Goal: Transaction & Acquisition: Purchase product/service

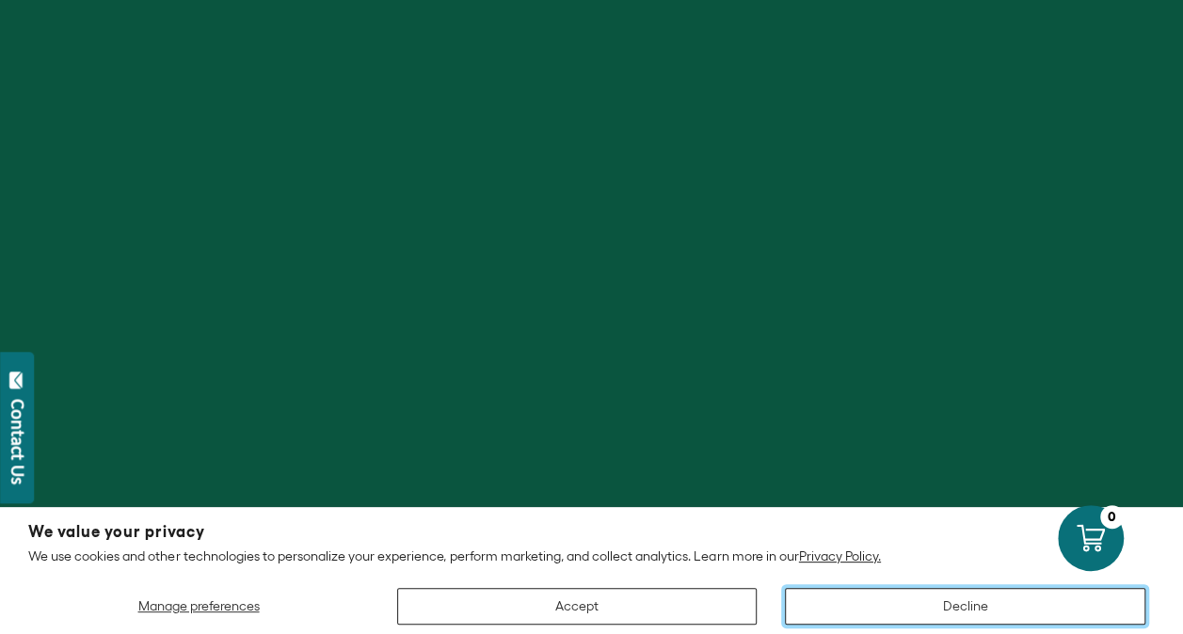
click at [965, 611] on button "Decline" at bounding box center [965, 606] width 360 height 37
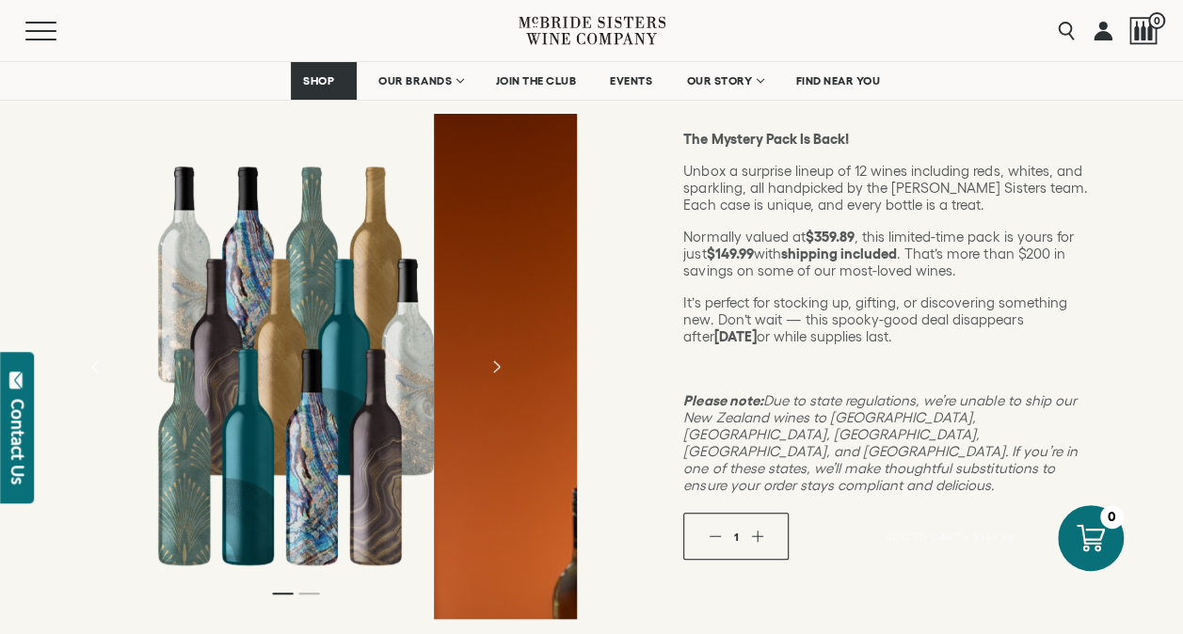
scroll to position [282, 0]
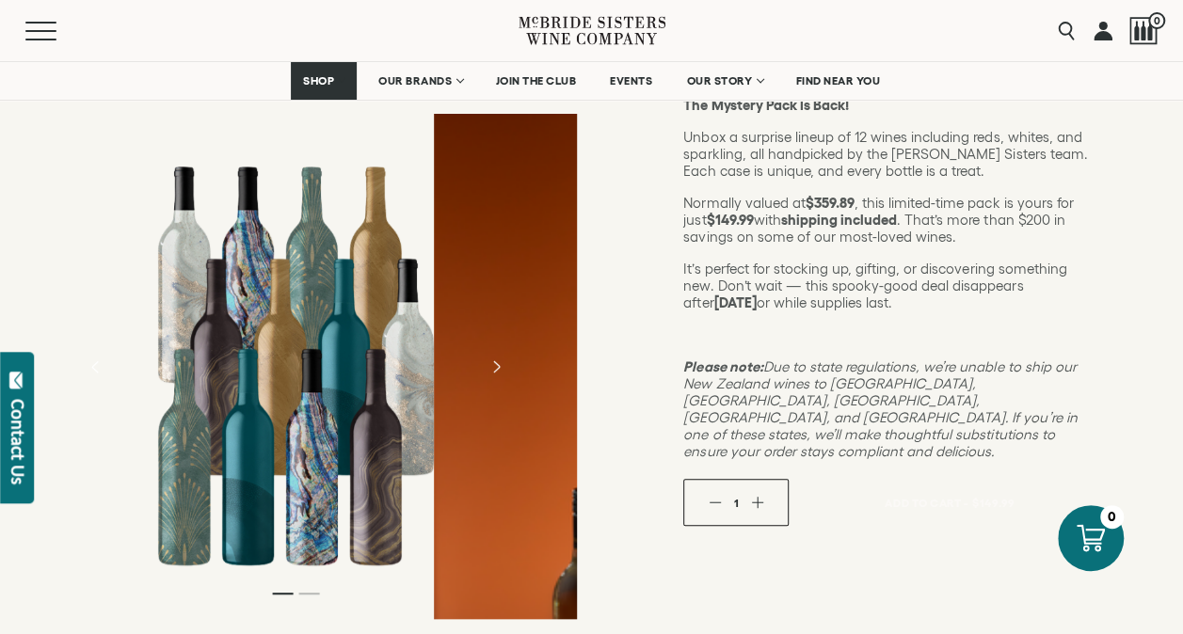
click at [760, 497] on button "button" at bounding box center [757, 503] width 12 height 12
click at [707, 479] on div "2" at bounding box center [735, 502] width 105 height 47
click at [717, 479] on div "2" at bounding box center [735, 502] width 105 height 47
click at [716, 497] on button "button" at bounding box center [714, 503] width 12 height 12
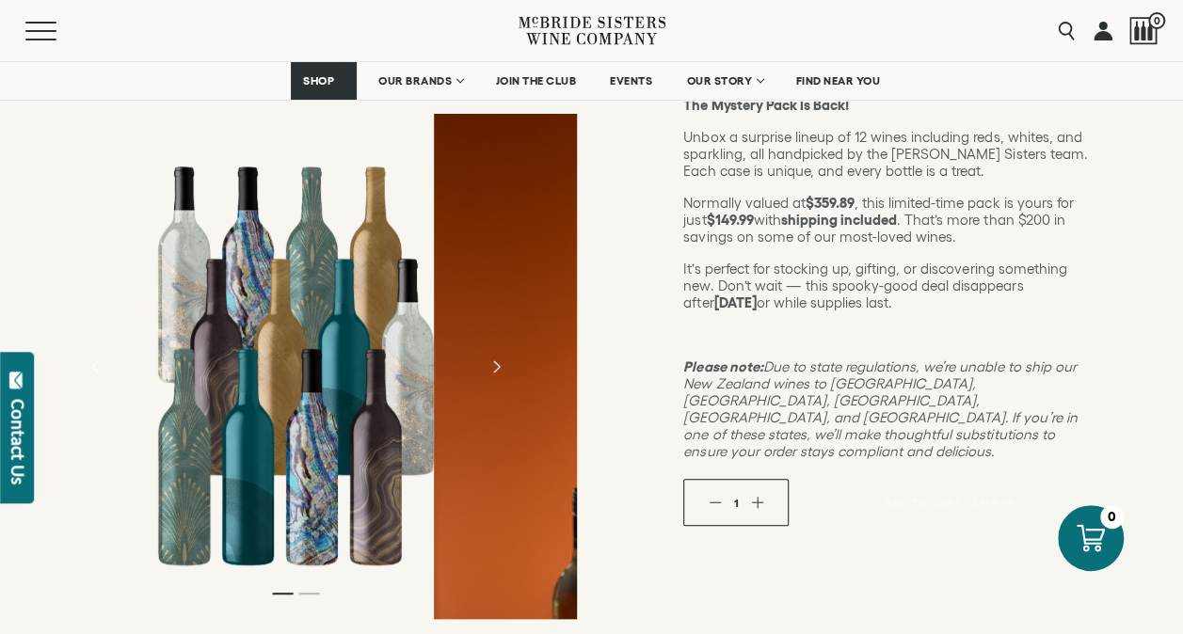
click at [764, 479] on div "1" at bounding box center [735, 502] width 105 height 47
click at [754, 497] on button "button" at bounding box center [757, 503] width 12 height 12
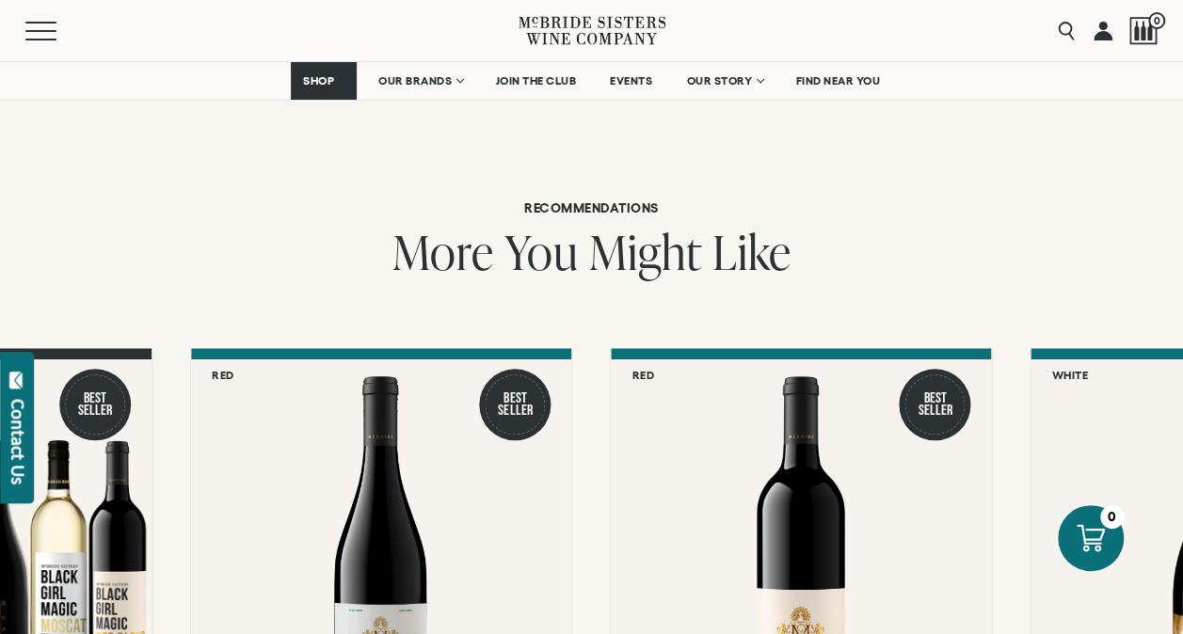
scroll to position [188, 0]
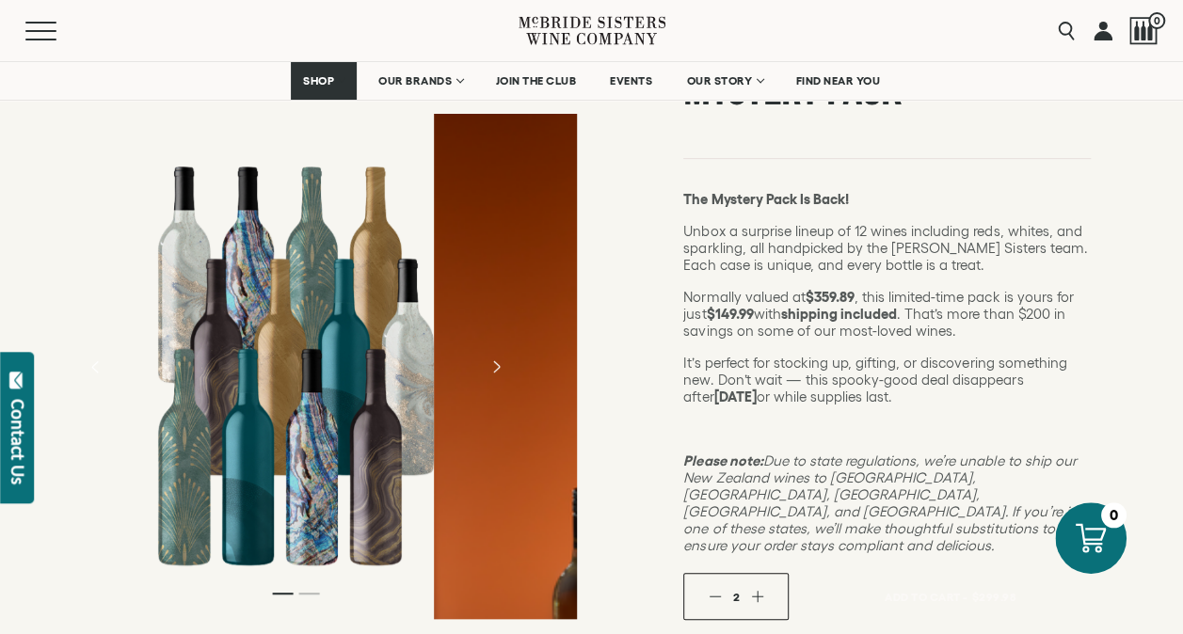
click at [1078, 539] on icon at bounding box center [1090, 537] width 30 height 30
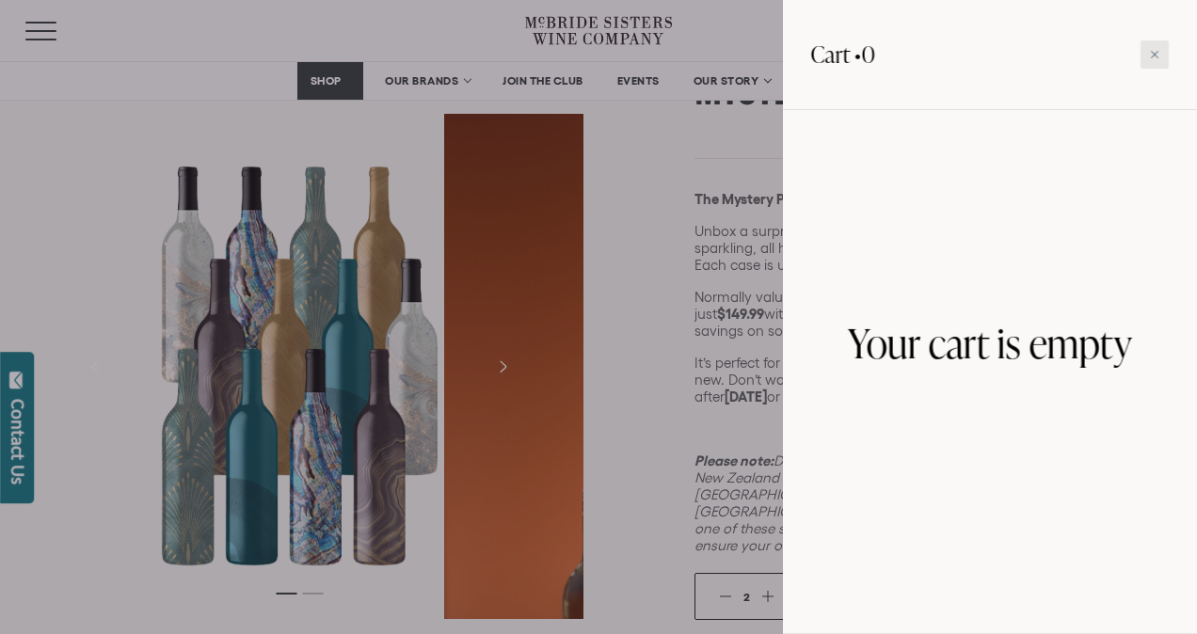
click at [1153, 56] on icon at bounding box center [1154, 54] width 9 height 9
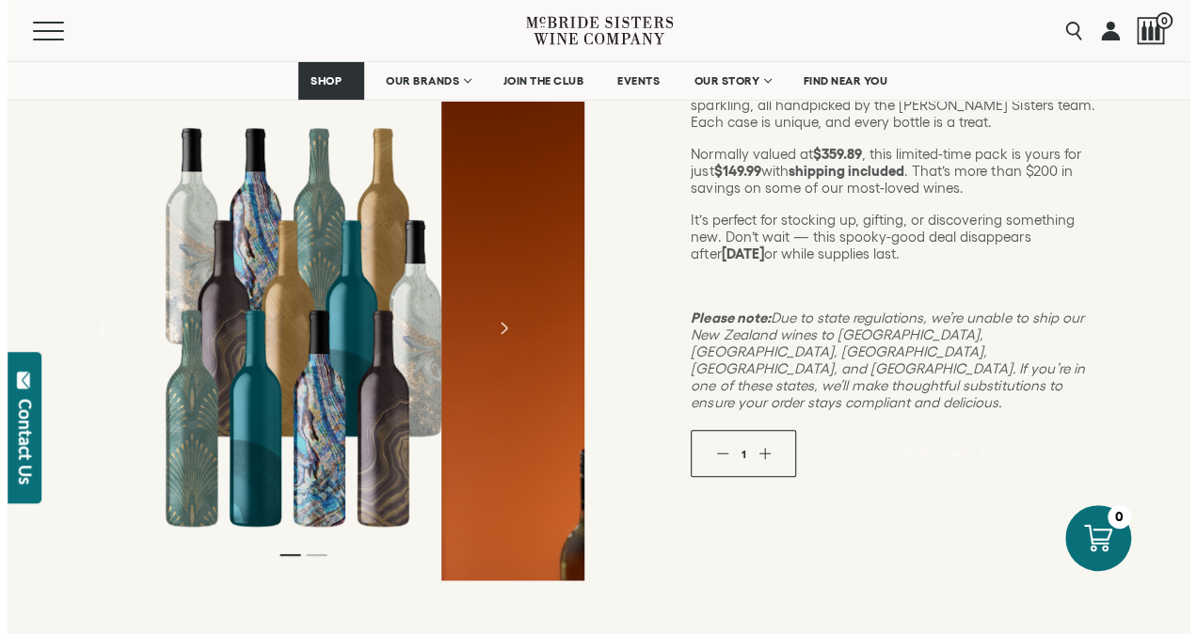
scroll to position [470, 0]
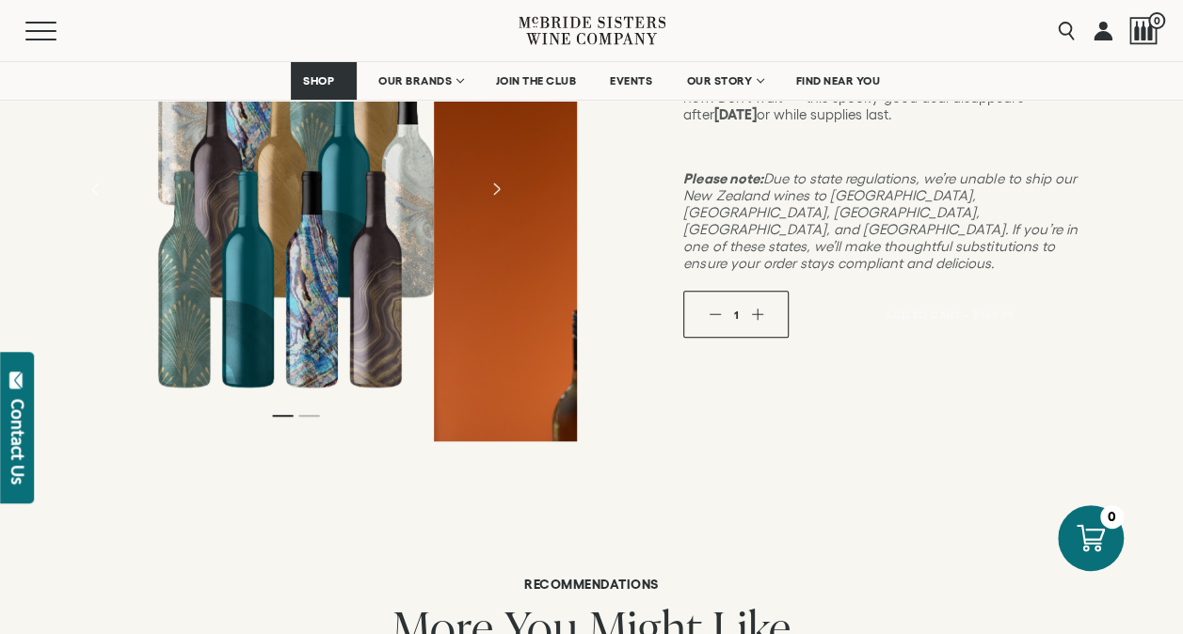
click at [758, 309] on button "button" at bounding box center [757, 315] width 12 height 12
click at [877, 290] on button "Add To Cart - $299.98" at bounding box center [950, 315] width 296 height 50
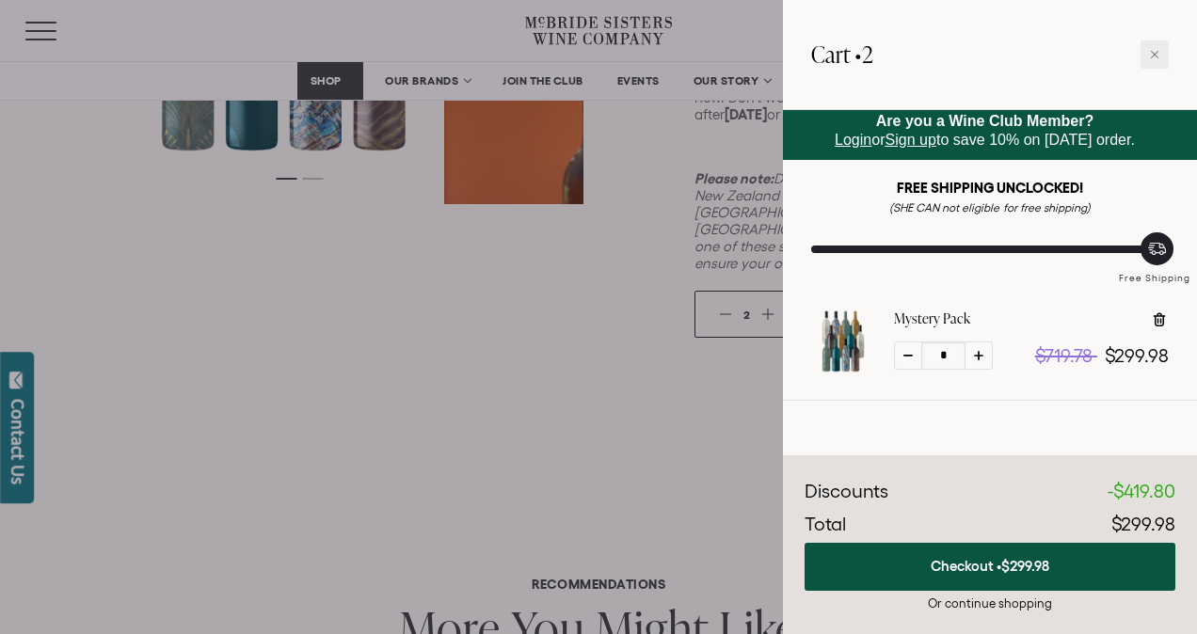
scroll to position [0, 0]
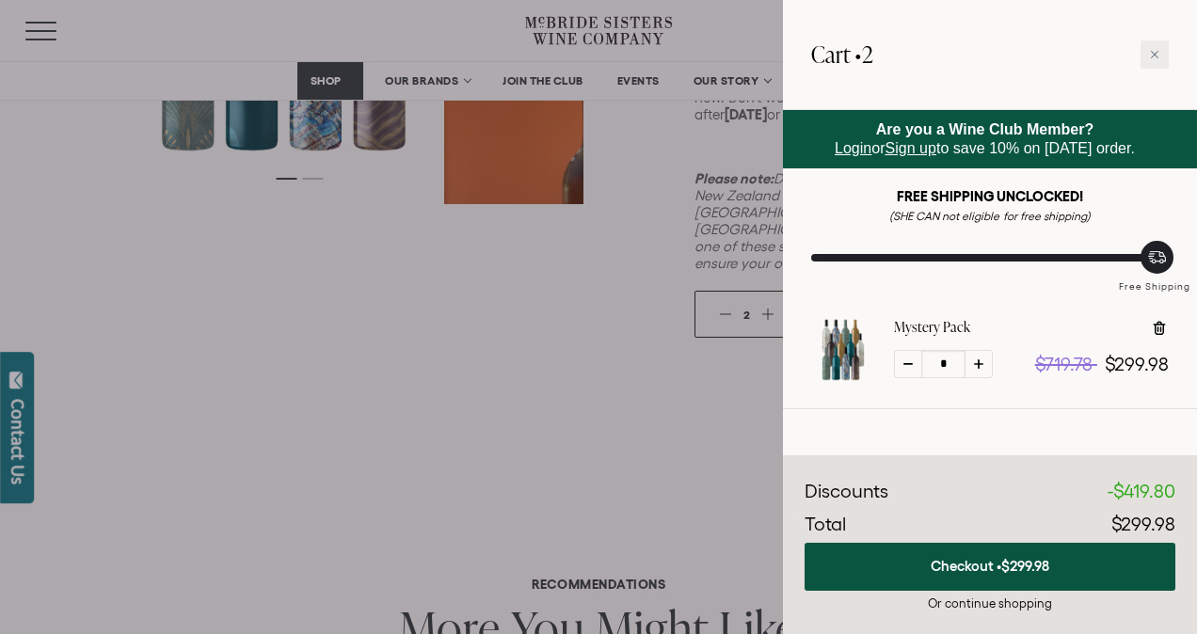
click at [1001, 600] on div "Or continue shopping" at bounding box center [989, 604] width 371 height 18
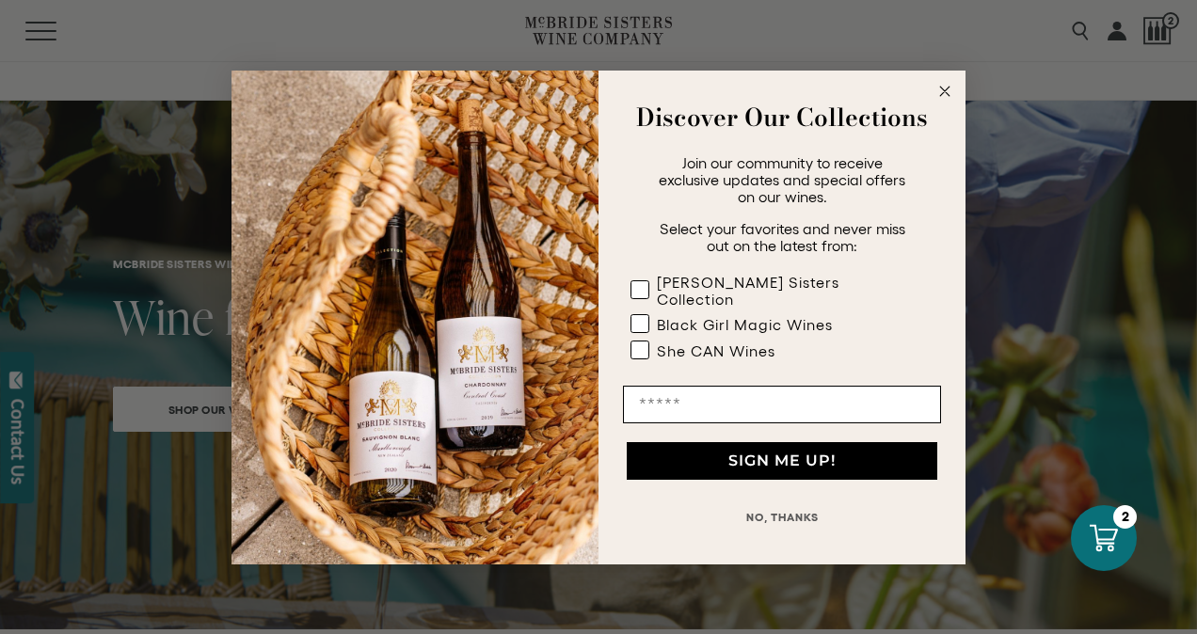
click at [809, 507] on button "NO, THANKS" at bounding box center [782, 518] width 318 height 38
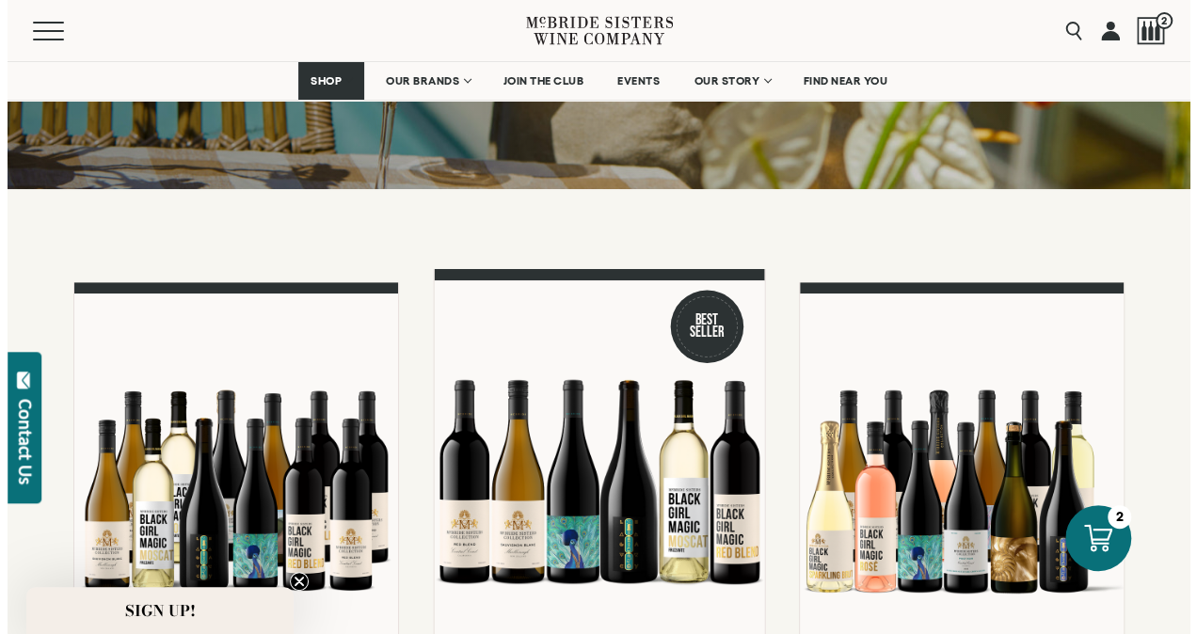
scroll to position [753, 0]
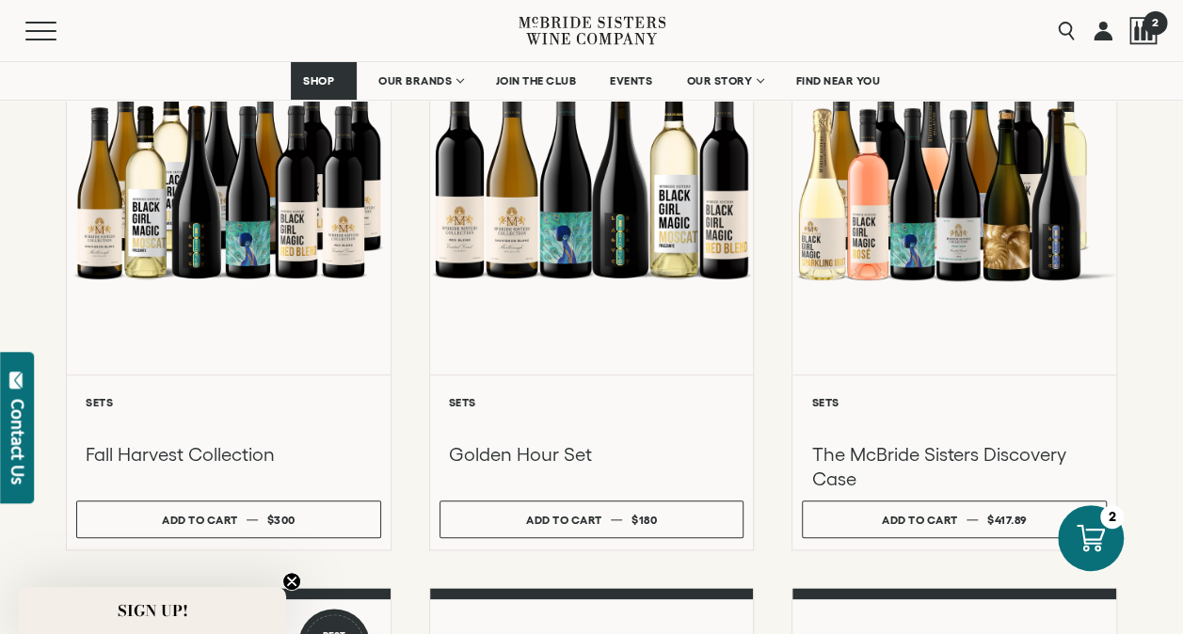
click at [1150, 23] on span "2" at bounding box center [1154, 22] width 24 height 24
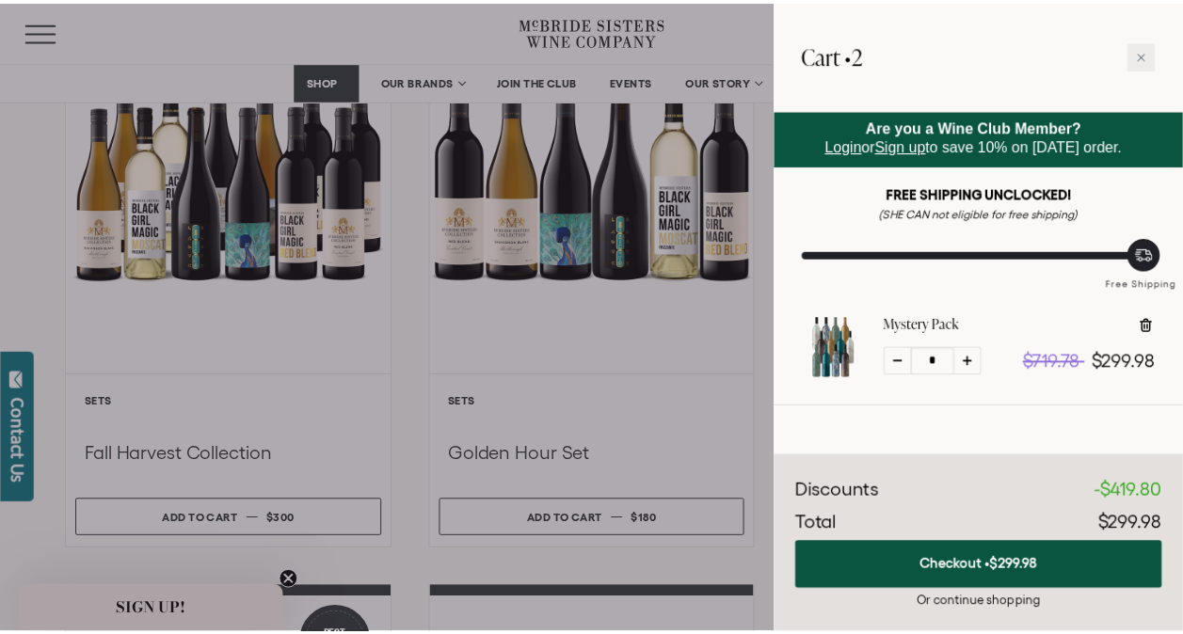
scroll to position [0, 0]
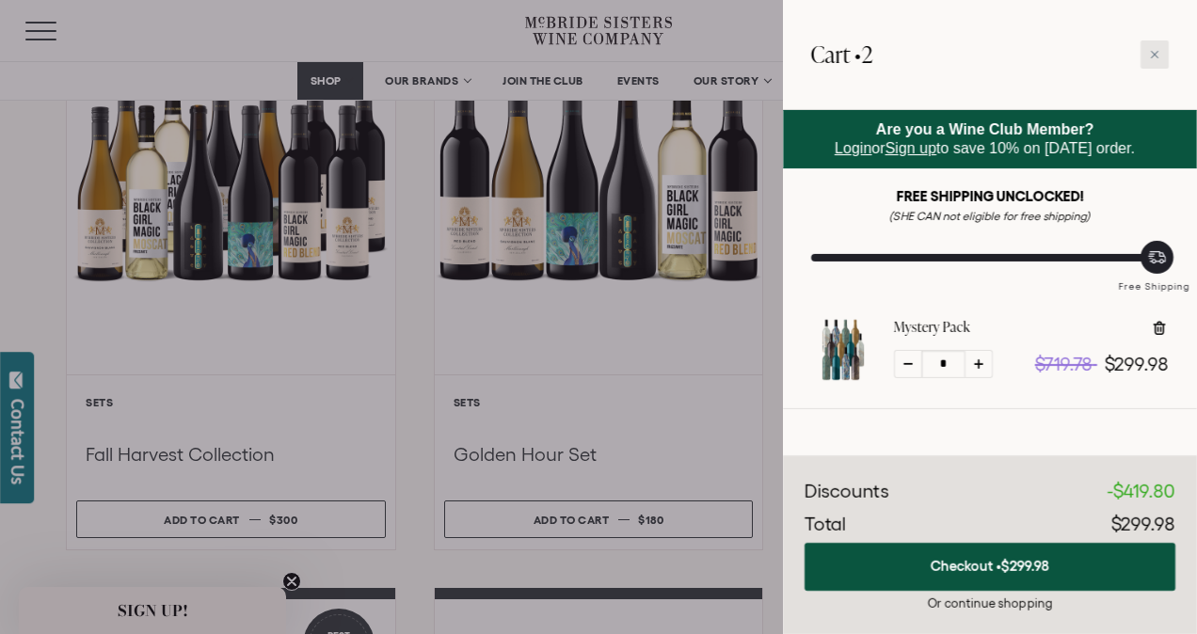
click at [1155, 51] on icon at bounding box center [1154, 54] width 9 height 9
